Goal: Information Seeking & Learning: Learn about a topic

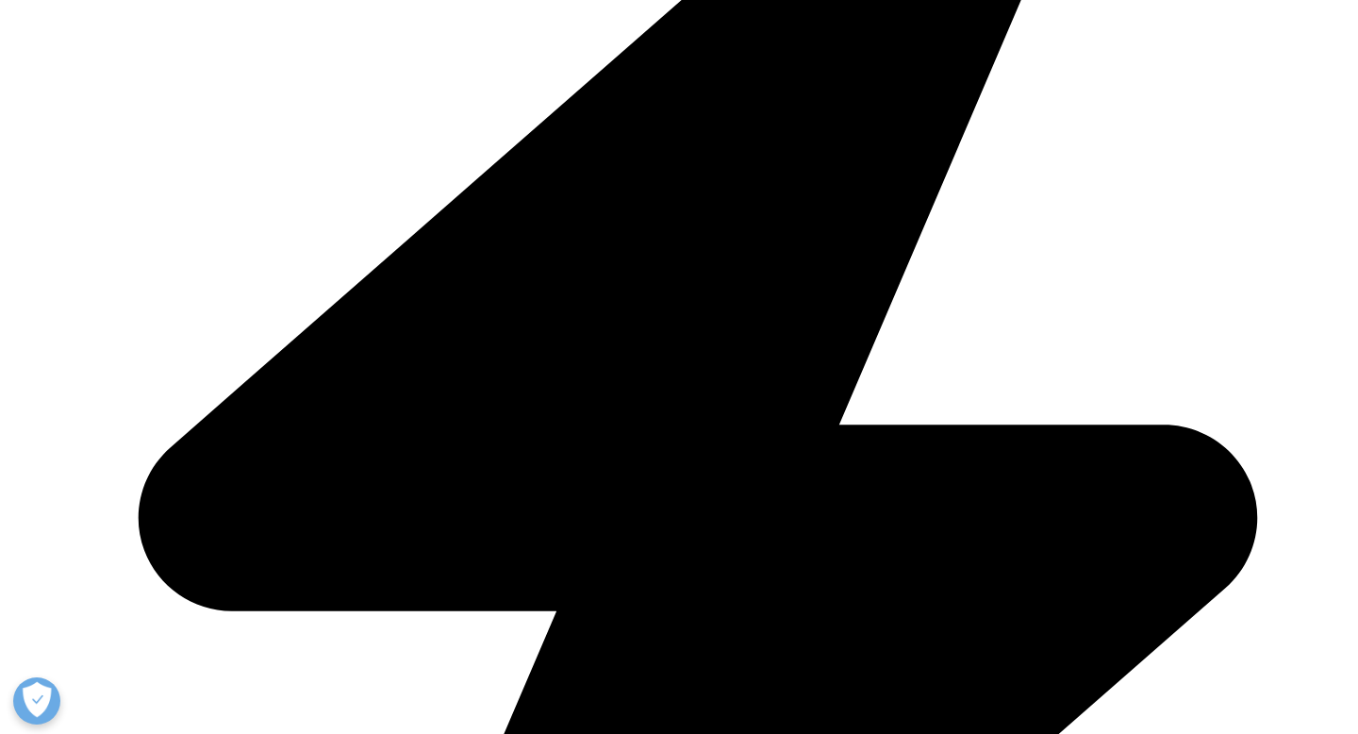
scroll to position [2307, 0]
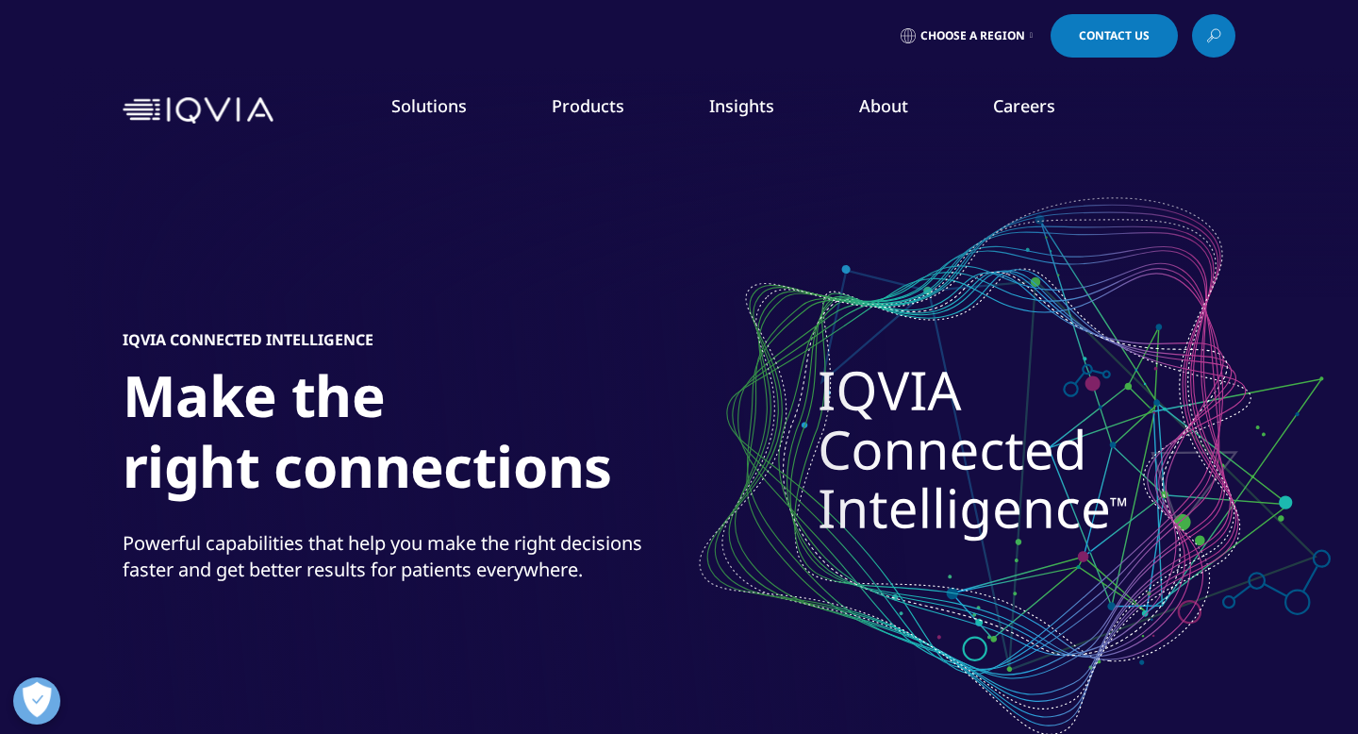
click at [505, 549] on link "Patient Engagement and Support" at bounding box center [528, 550] width 314 height 21
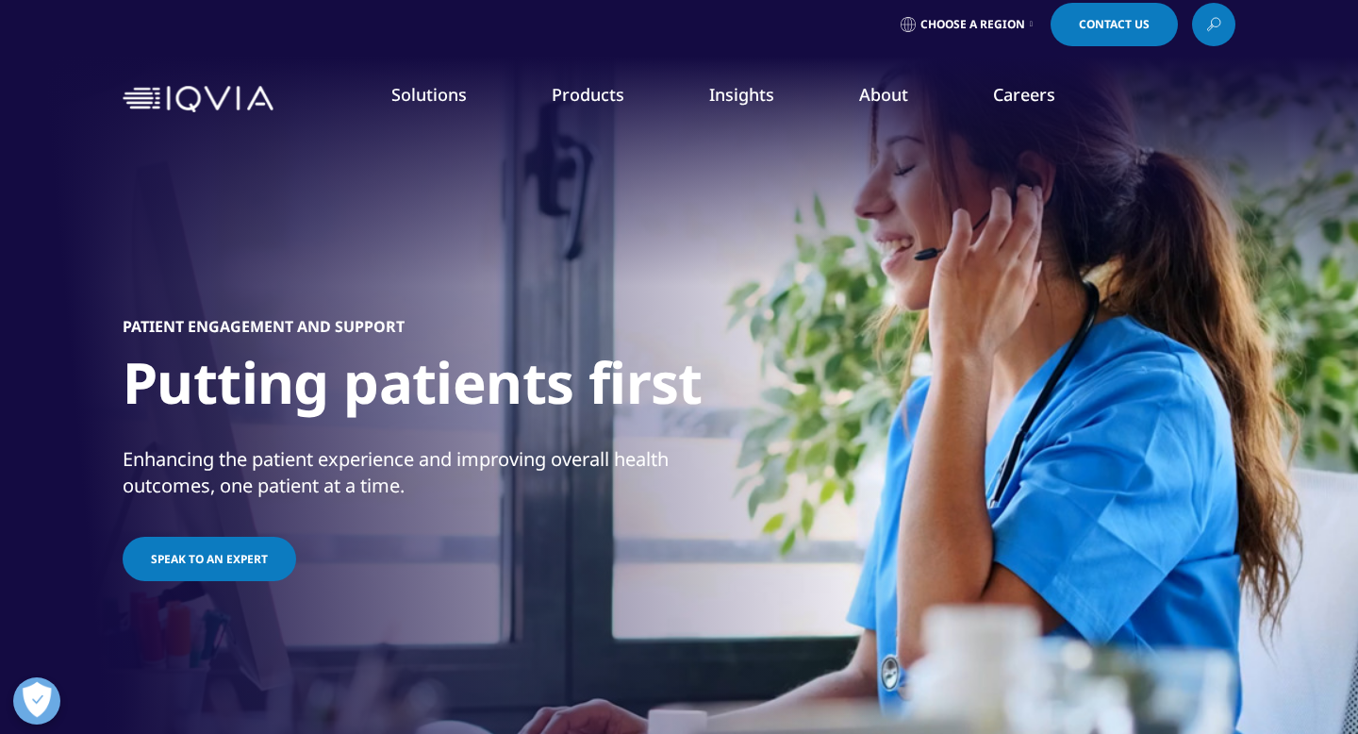
click at [545, 313] on div "PATIENT ENGAGEMENT AND SUPPORT Putting patients first Enhancing the patient exp…" at bounding box center [679, 450] width 1113 height 641
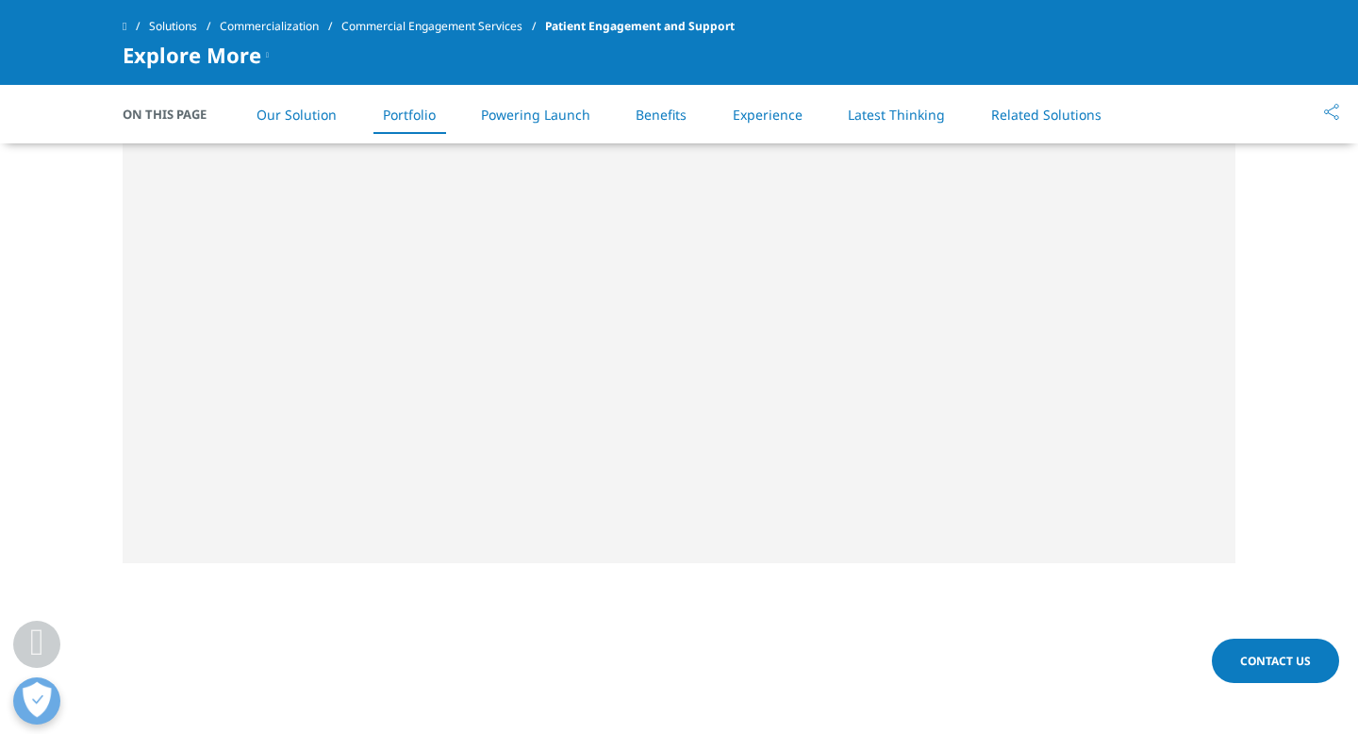
scroll to position [2466, 0]
